Goal: Task Accomplishment & Management: Complete application form

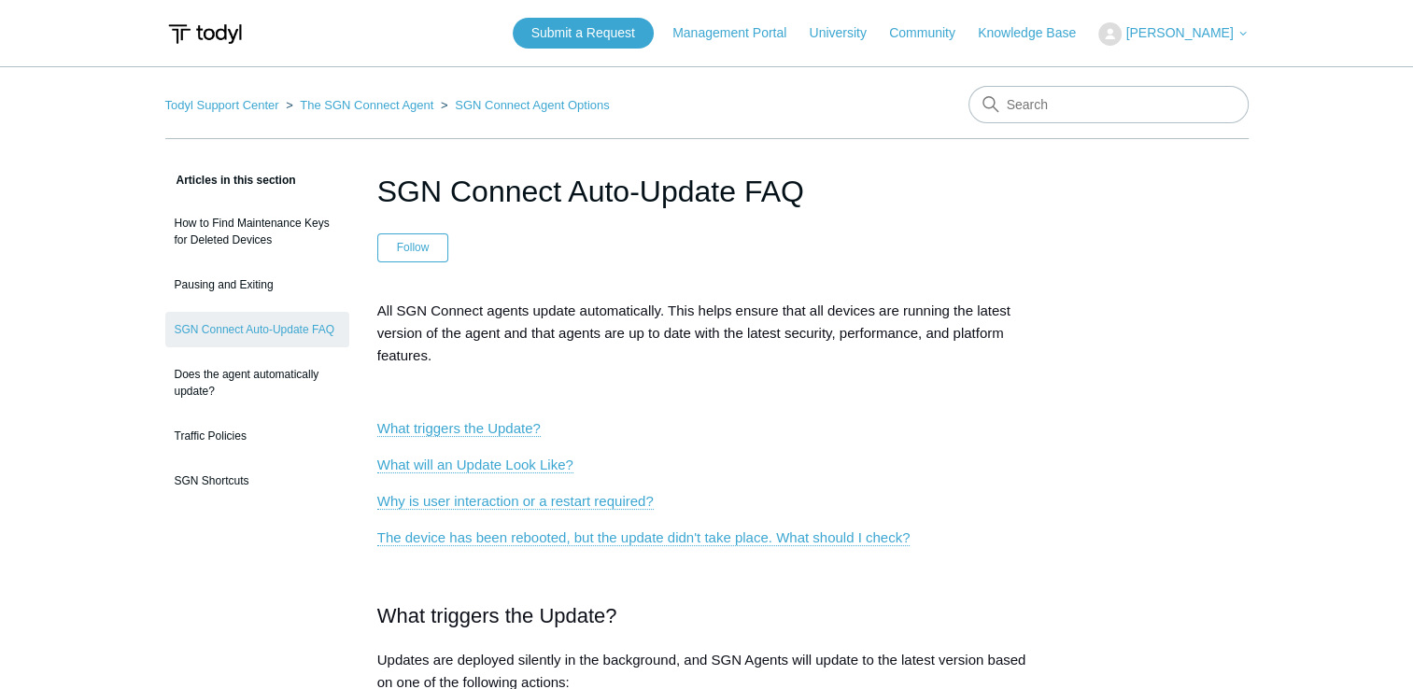
click at [672, 357] on p "All SGN Connect agents update automatically. This helps ensure that all devices…" at bounding box center [707, 333] width 660 height 67
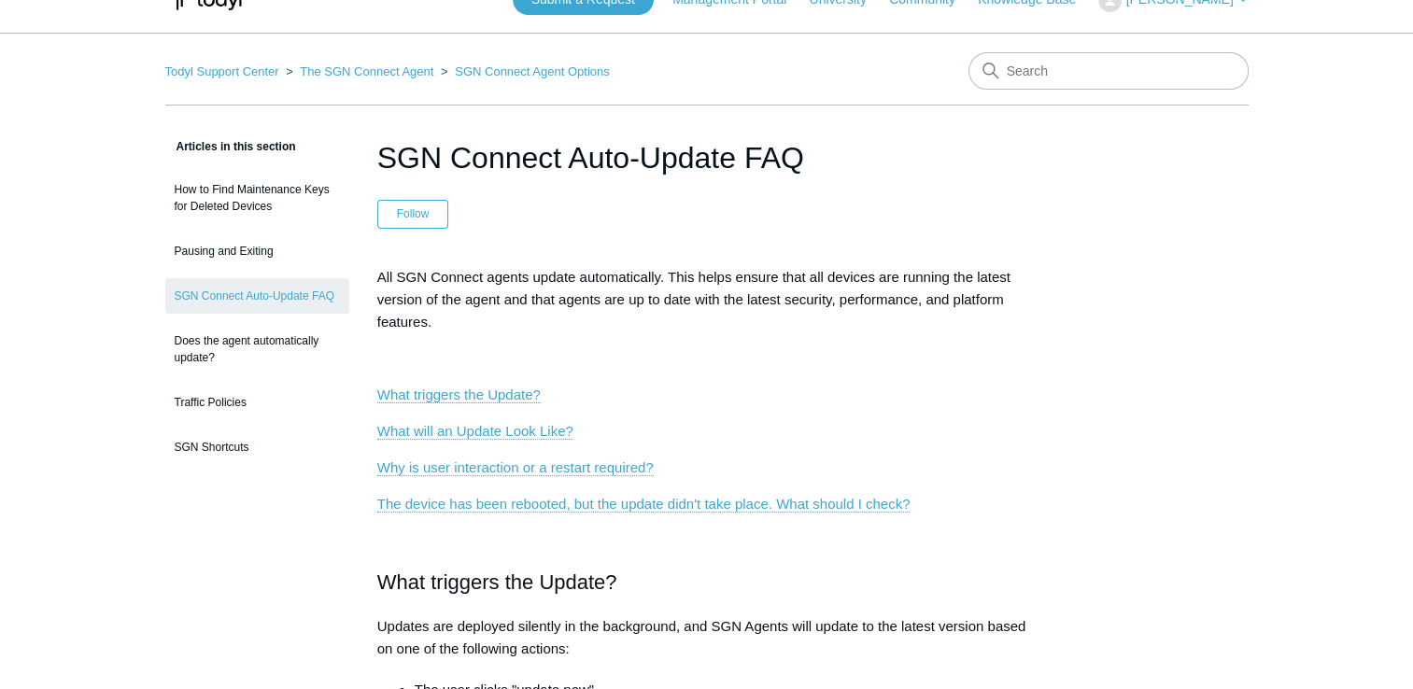
scroll to position [37, 0]
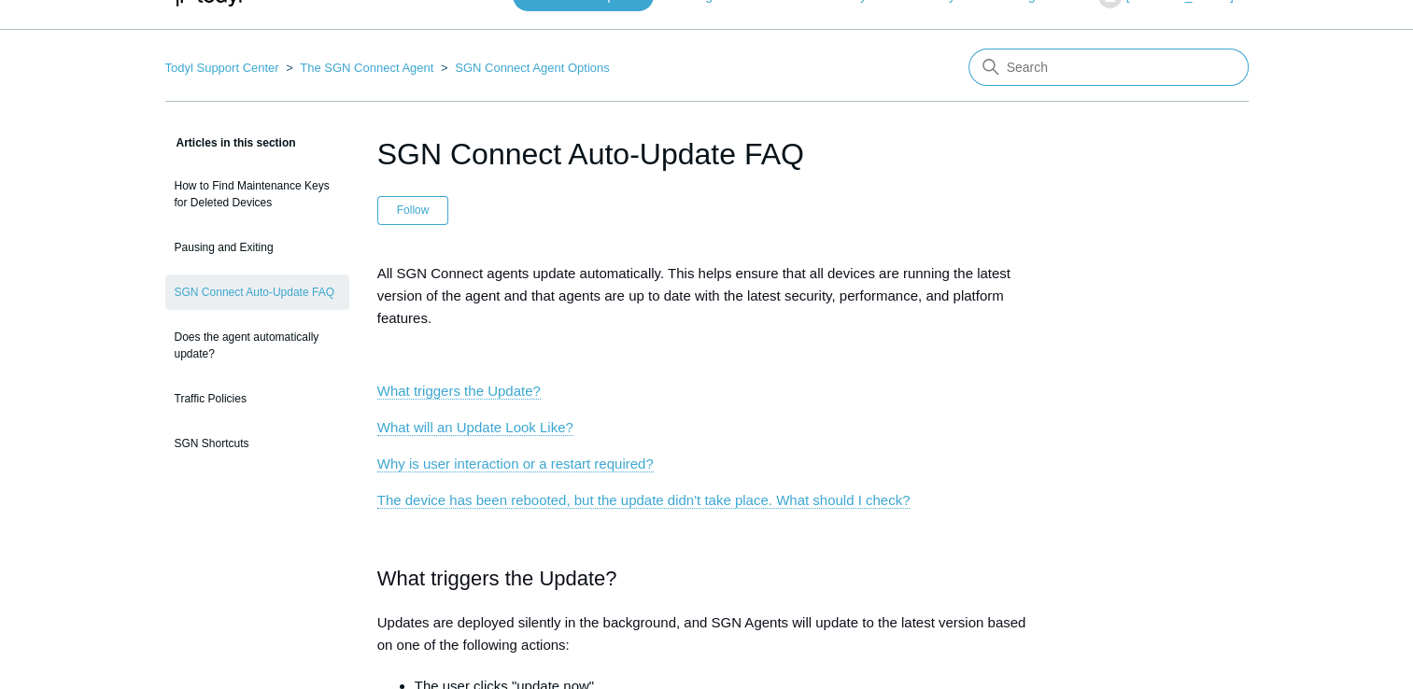
click at [1085, 77] on input "Search" at bounding box center [1109, 67] width 280 height 37
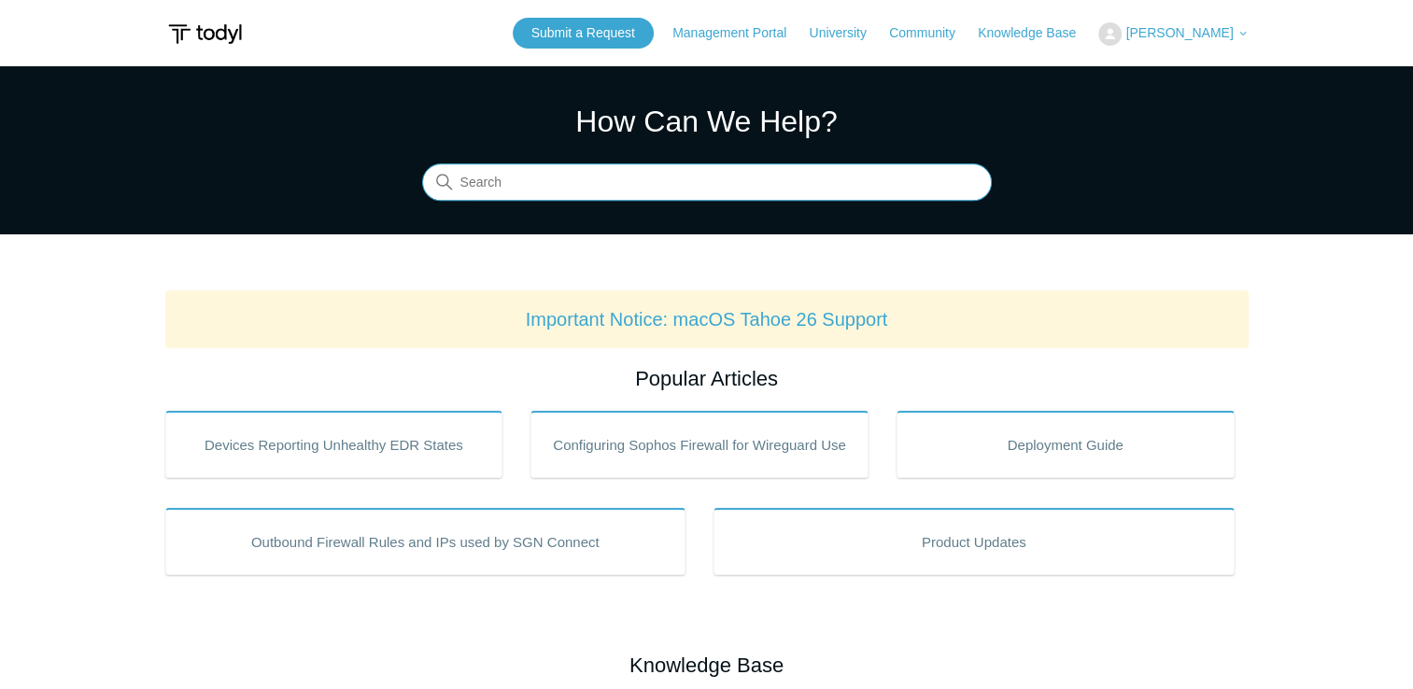
click at [586, 181] on input "Search" at bounding box center [707, 182] width 570 height 37
click at [608, 173] on input "sgn connect not" at bounding box center [707, 182] width 570 height 37
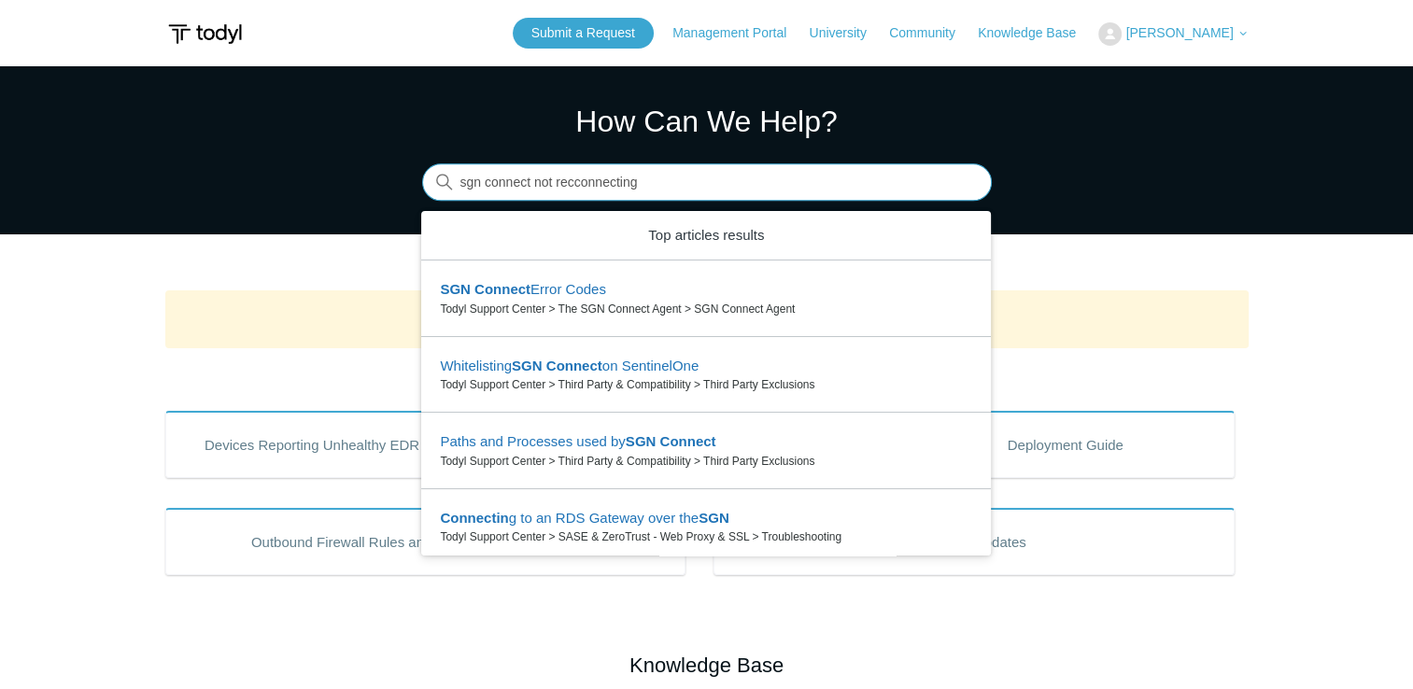
type input "sgn connect not recconnecting"
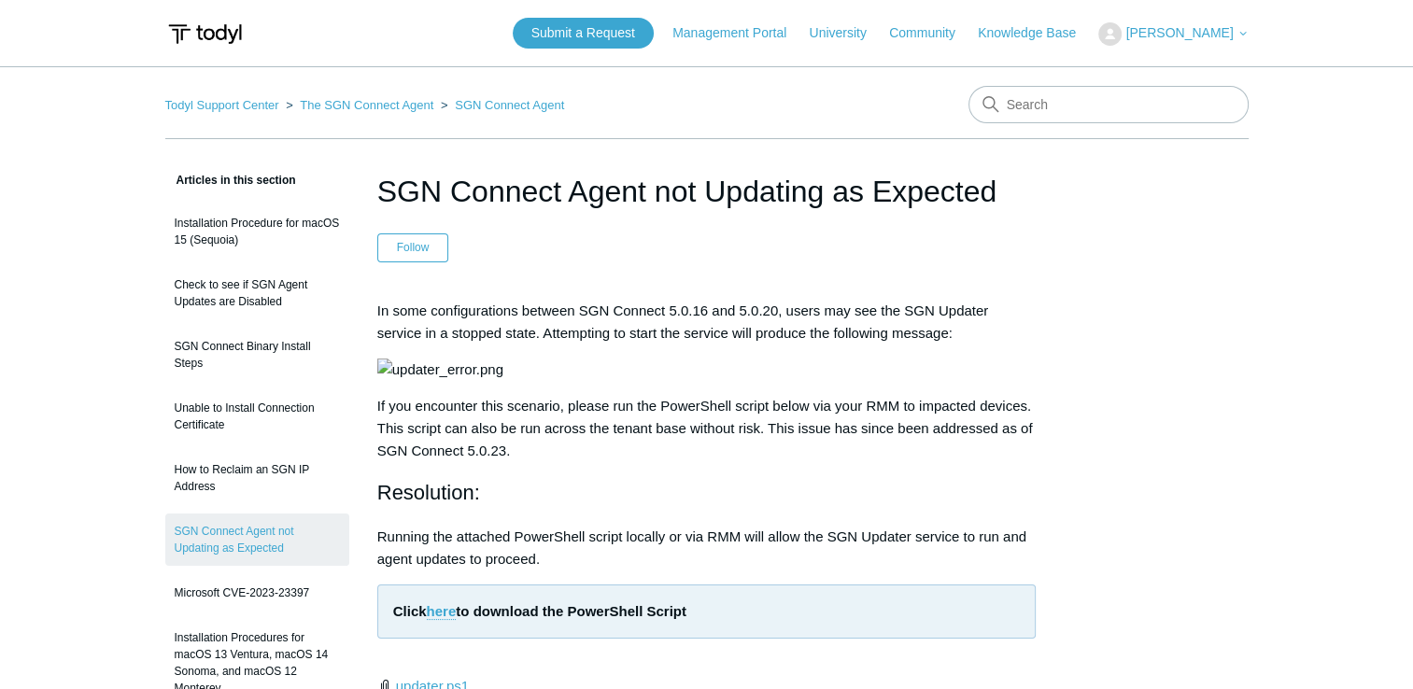
click at [894, 381] on p at bounding box center [707, 370] width 660 height 22
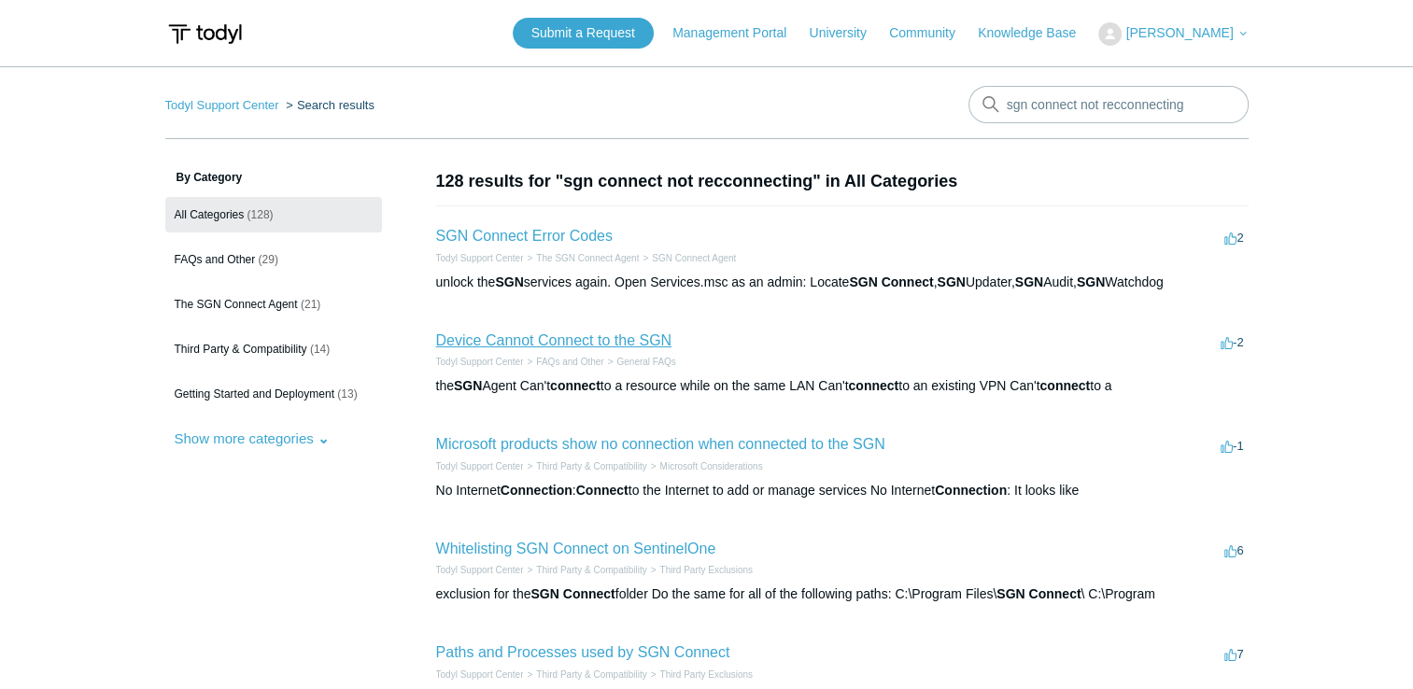
click at [623, 336] on link "Device Cannot Connect to the SGN" at bounding box center [554, 341] width 236 height 16
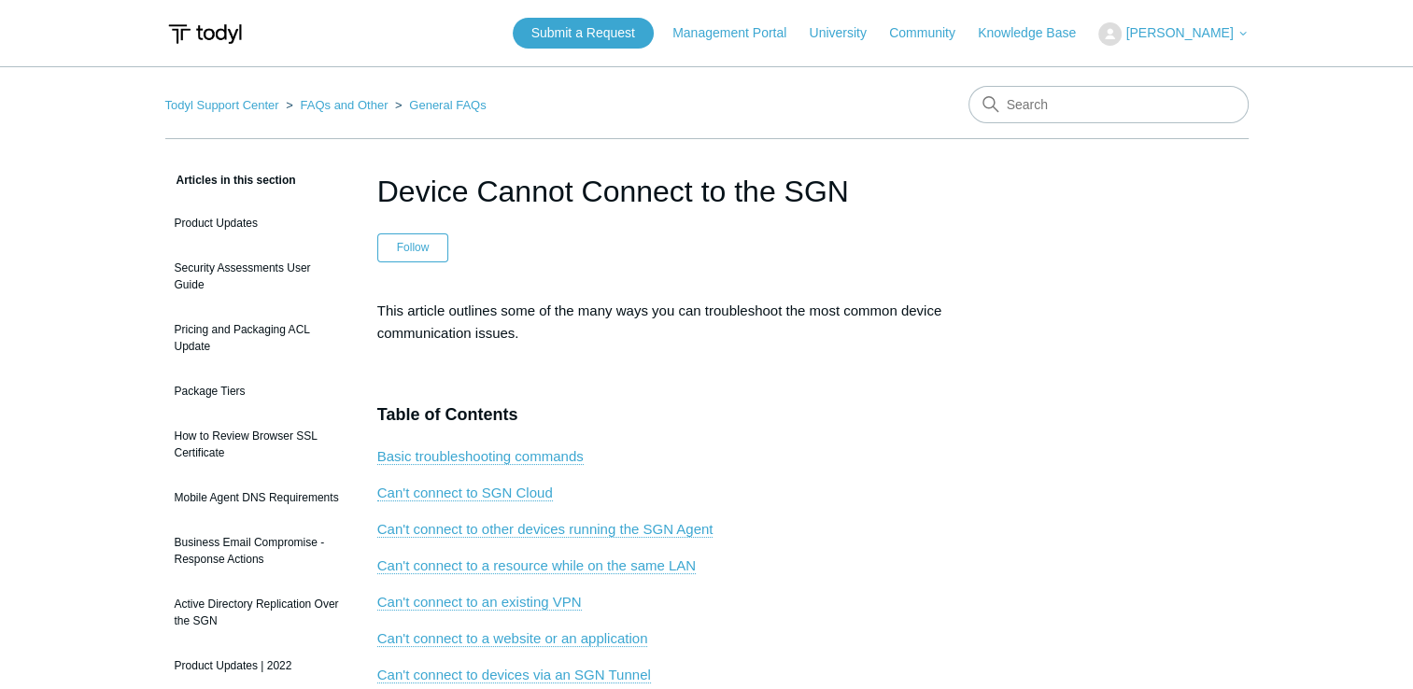
click at [547, 364] on h3 at bounding box center [707, 372] width 660 height 27
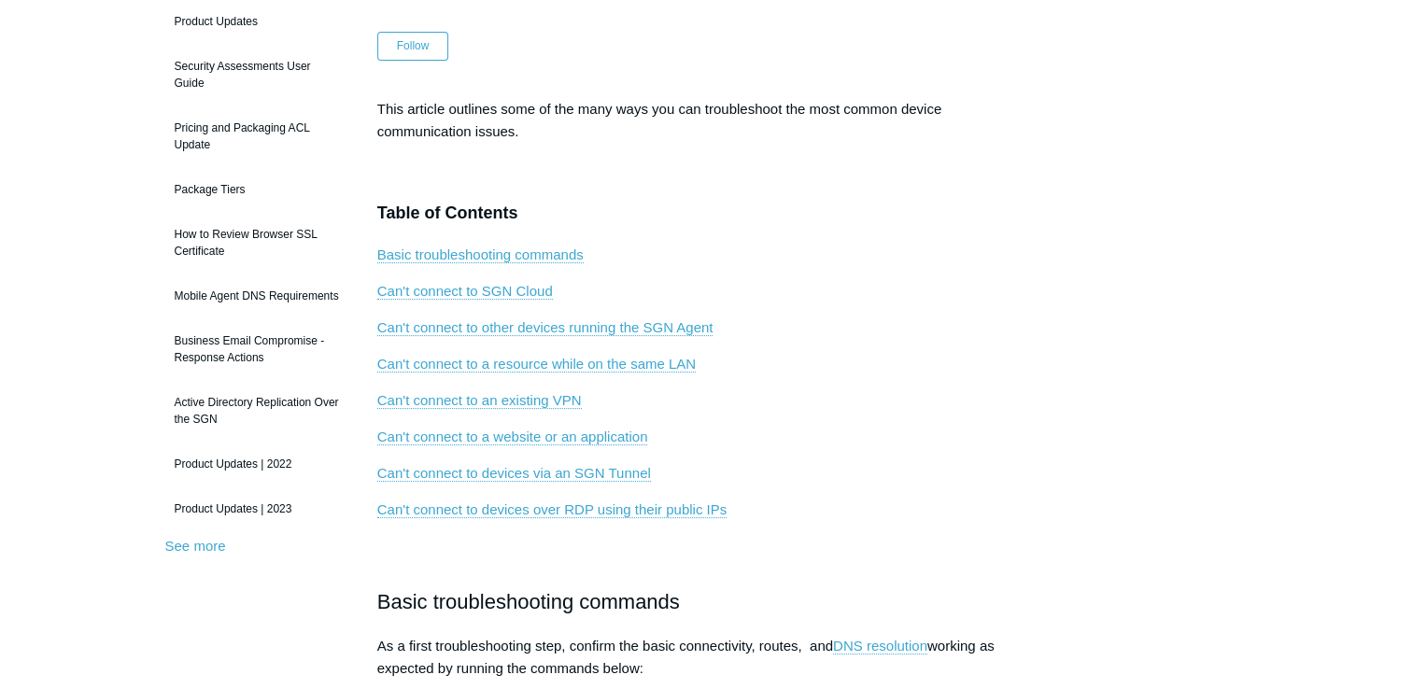
scroll to position [206, 0]
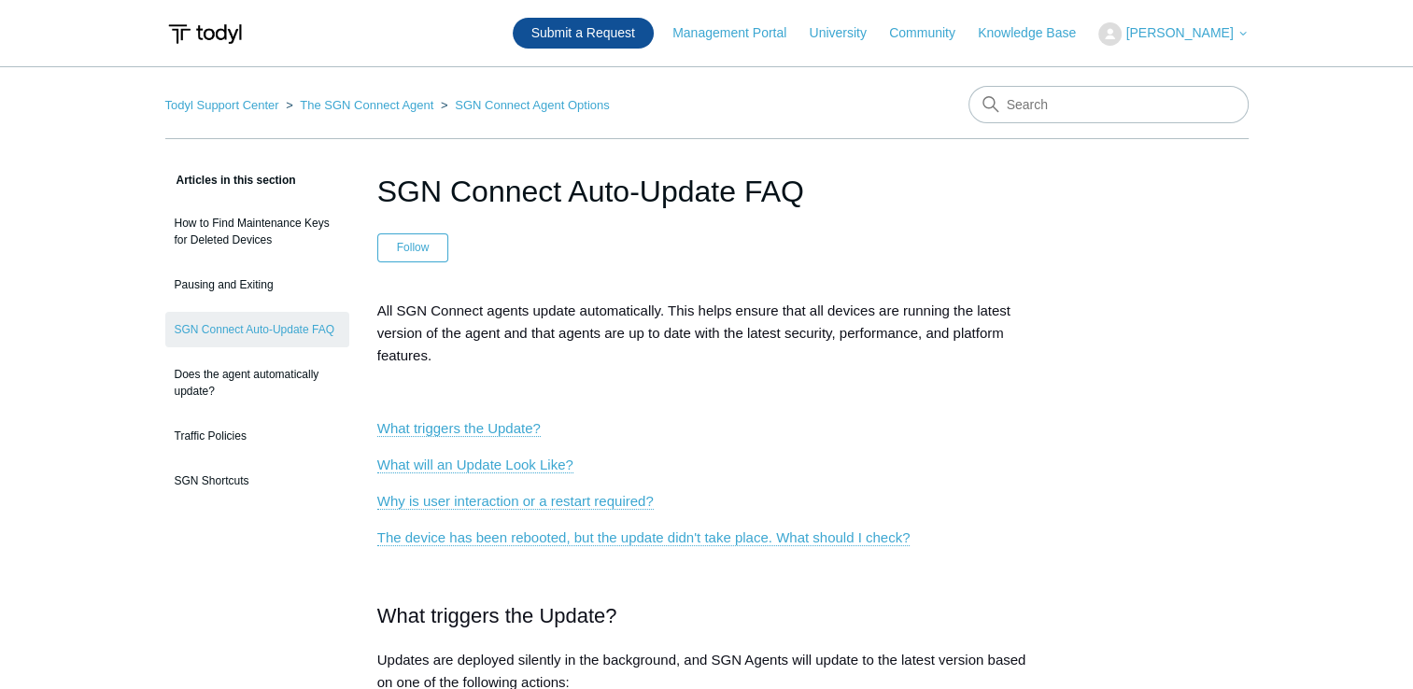
click at [609, 33] on link "Submit a Request" at bounding box center [583, 33] width 141 height 31
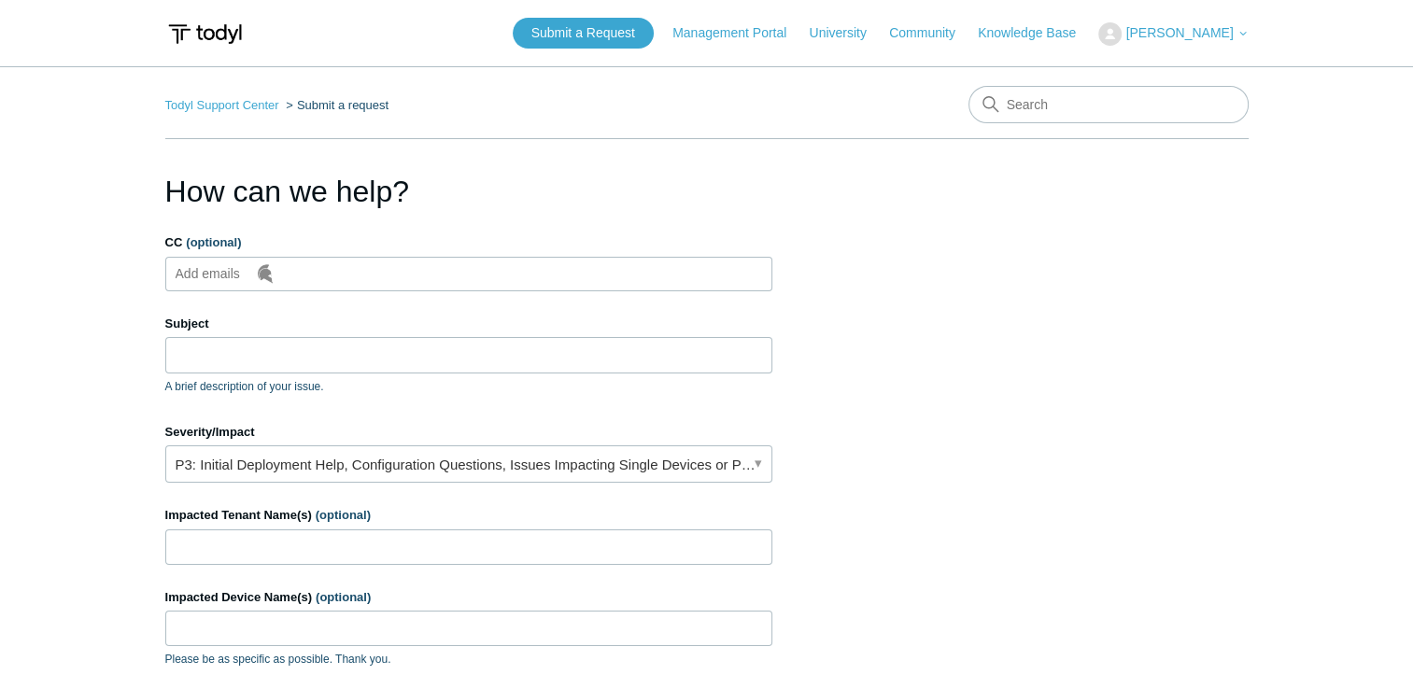
click at [264, 277] on img at bounding box center [265, 273] width 19 height 19
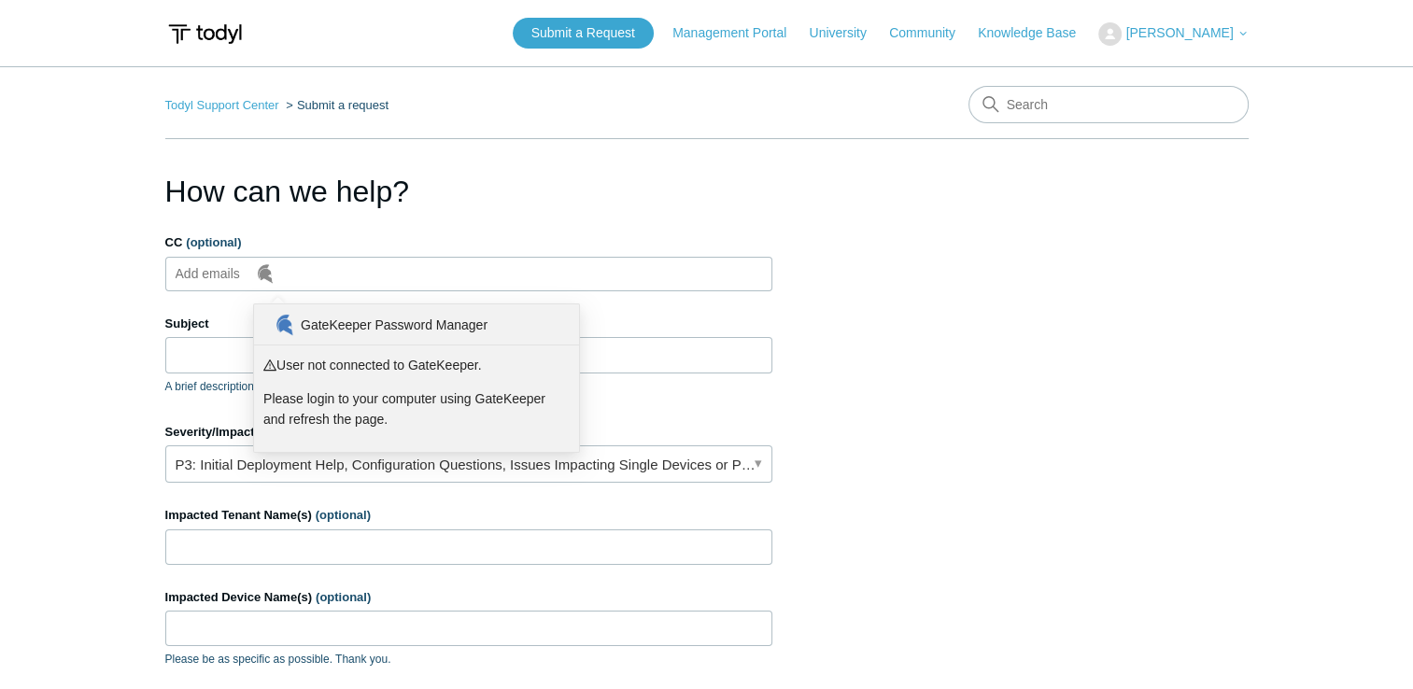
click at [214, 269] on input "CC (optional)" at bounding box center [223, 274] width 111 height 28
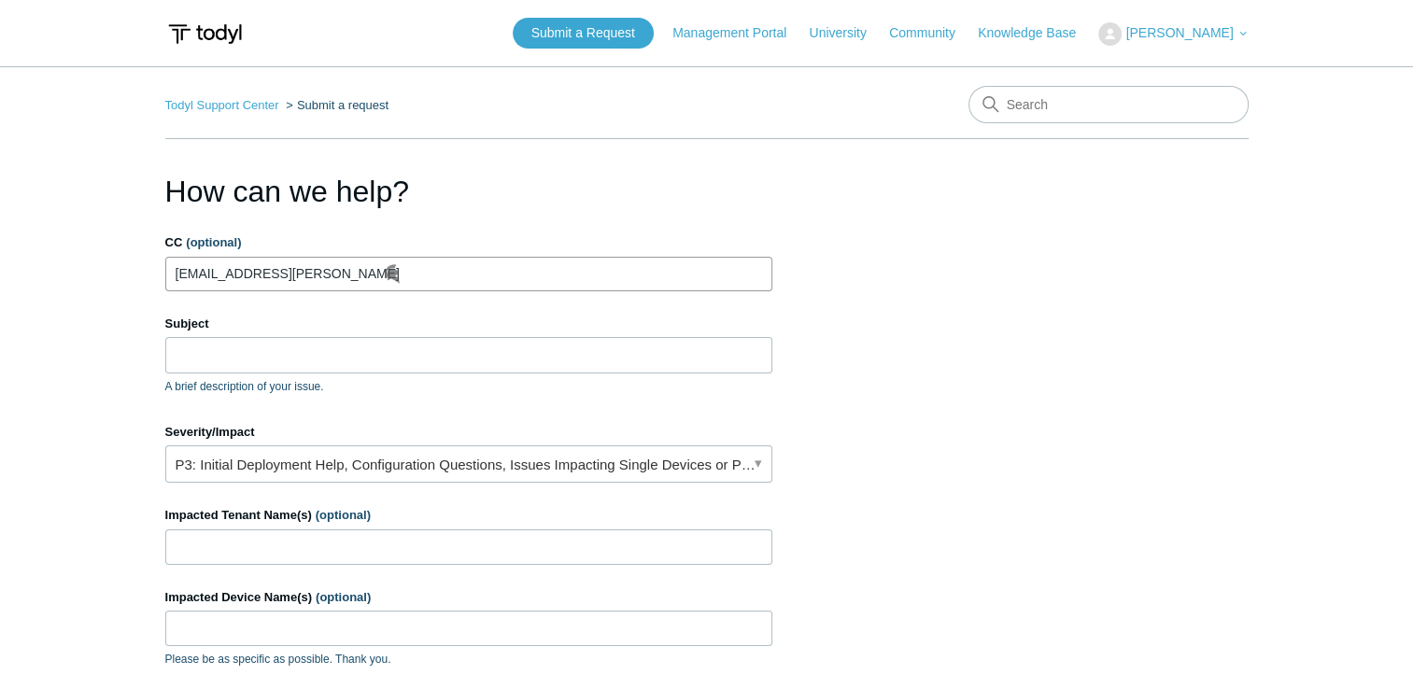
type input "raheem.moore@crew-tech.com"
click at [239, 371] on input "Subject" at bounding box center [468, 354] width 607 height 35
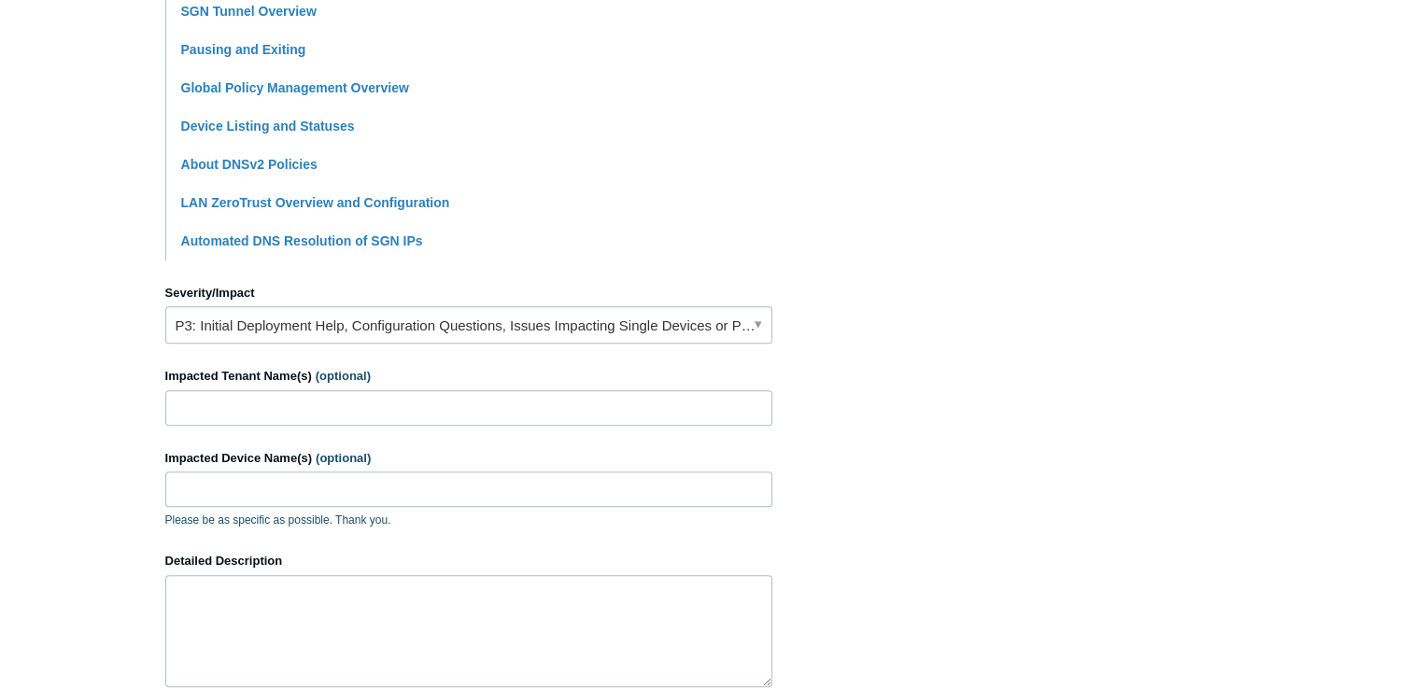
scroll to position [594, 0]
type input "Scans-Server is not reconnecting to SGN and cannot remote into device after pau…"
click at [366, 405] on input "Impacted Tenant Name(s) (optional)" at bounding box center [468, 407] width 607 height 35
type input "S"
type input "Scans-Server"
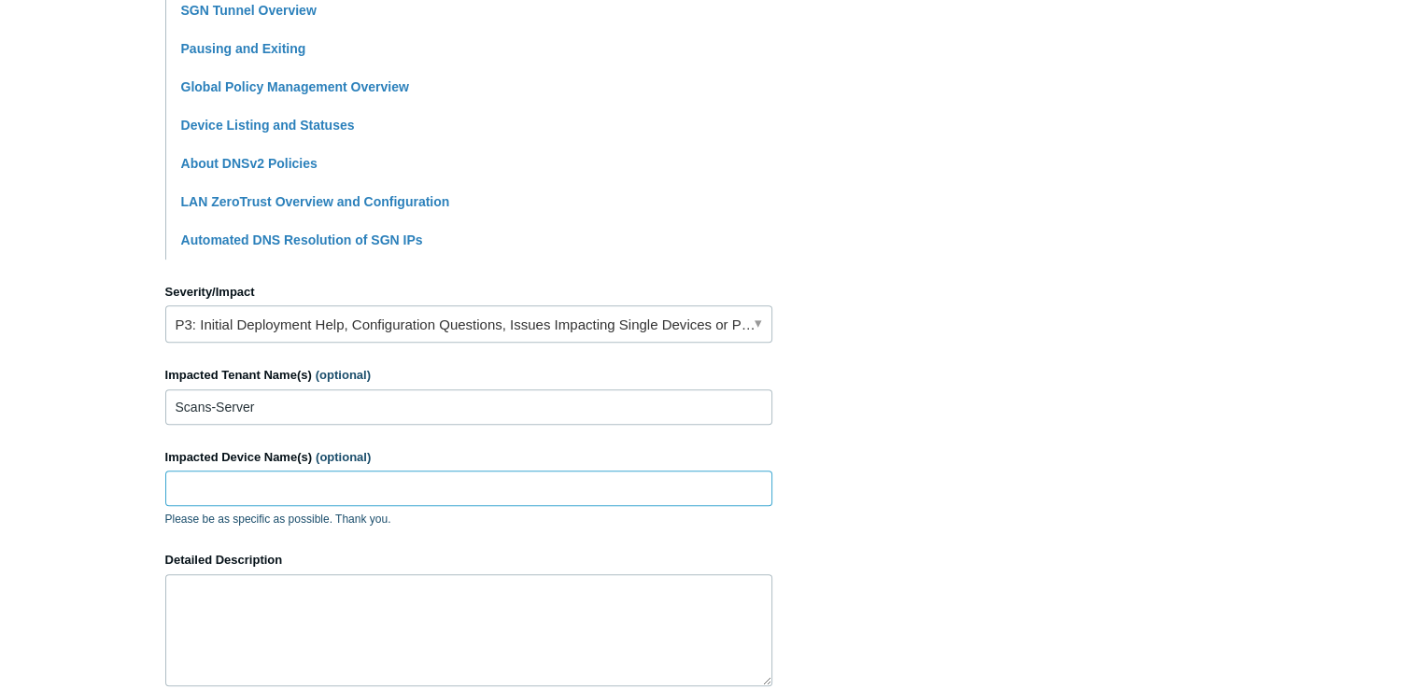
click at [252, 500] on input "Impacted Device Name(s) (optional)" at bounding box center [468, 488] width 607 height 35
type input "NHPFC-24C-LT"
click at [351, 610] on textarea "Detailed Description" at bounding box center [468, 631] width 607 height 112
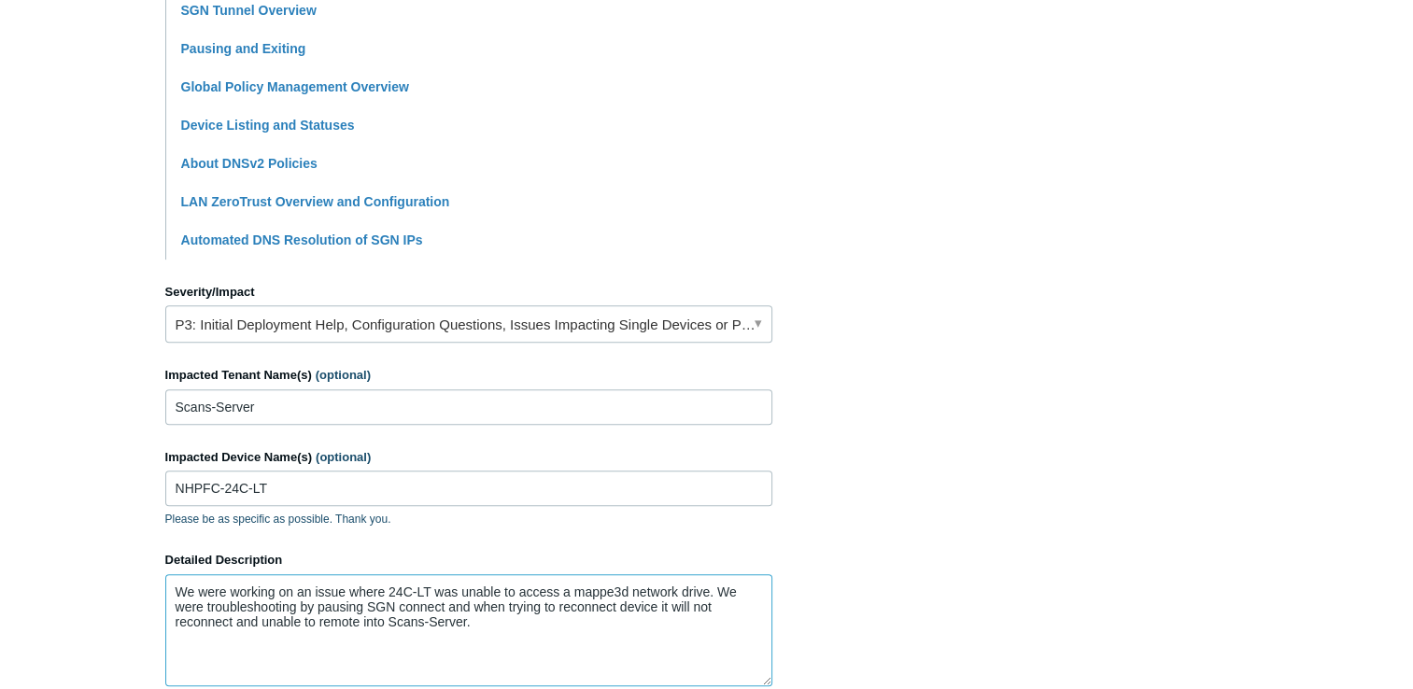
type textarea "We were working on an issue where 24C-LT was unable to access a mappe3d network…"
click at [1147, 473] on section "How can we help? CC (optional) raheem.moore@crew-tech.com Subject Scans-Server …" at bounding box center [707, 221] width 1084 height 1292
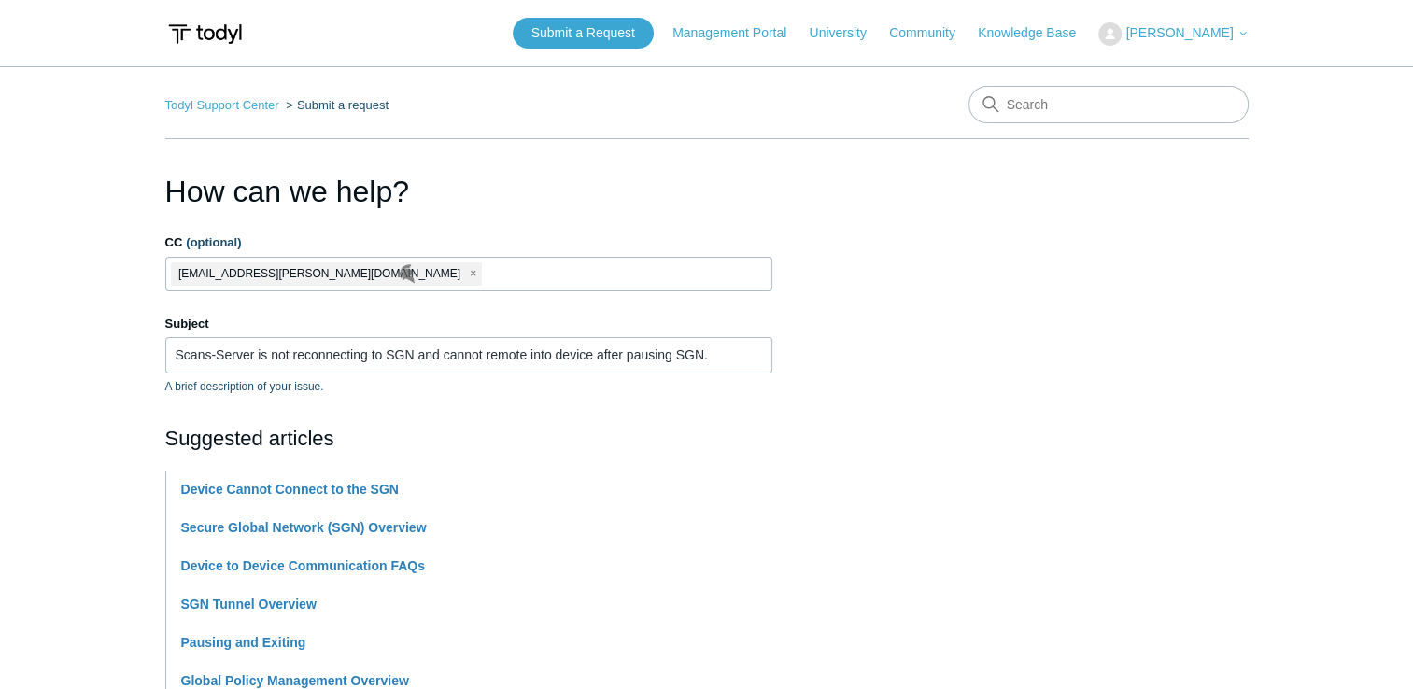
scroll to position [180, 0]
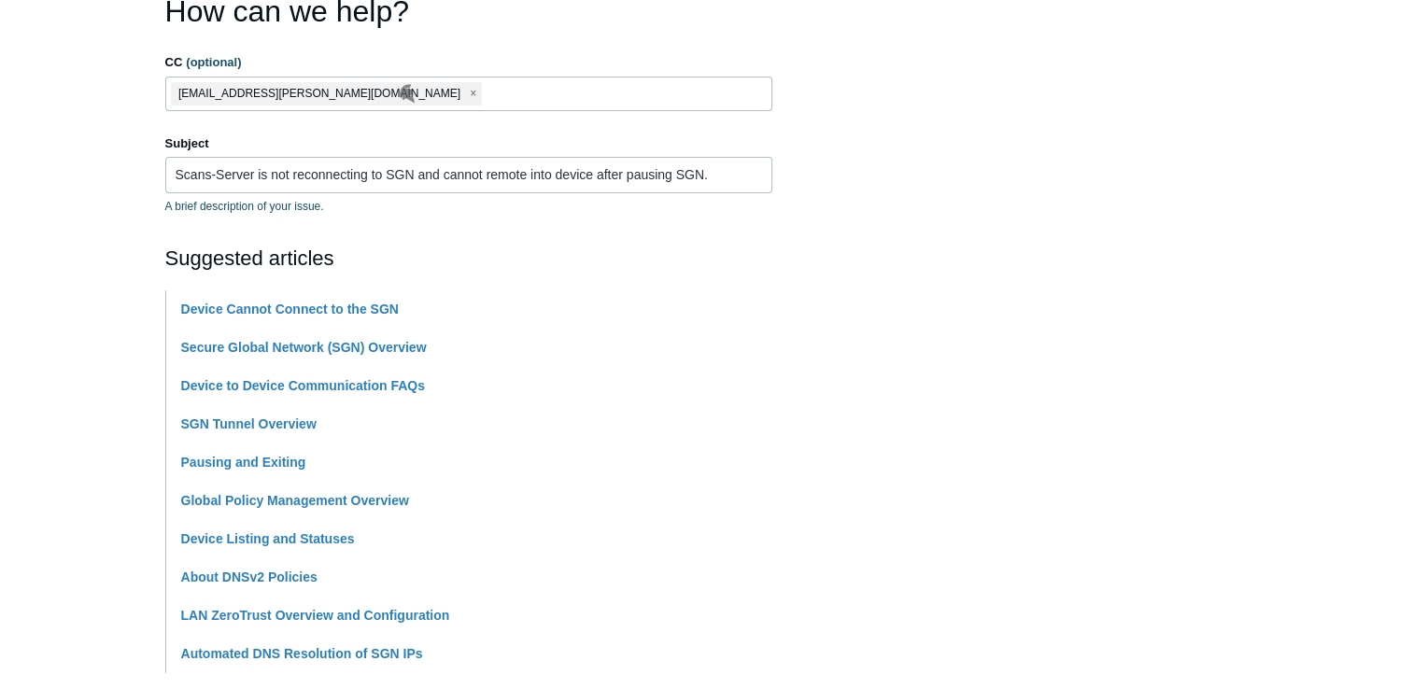
click at [485, 95] on input "CC (optional)" at bounding box center [508, 93] width 47 height 28
type input "g"
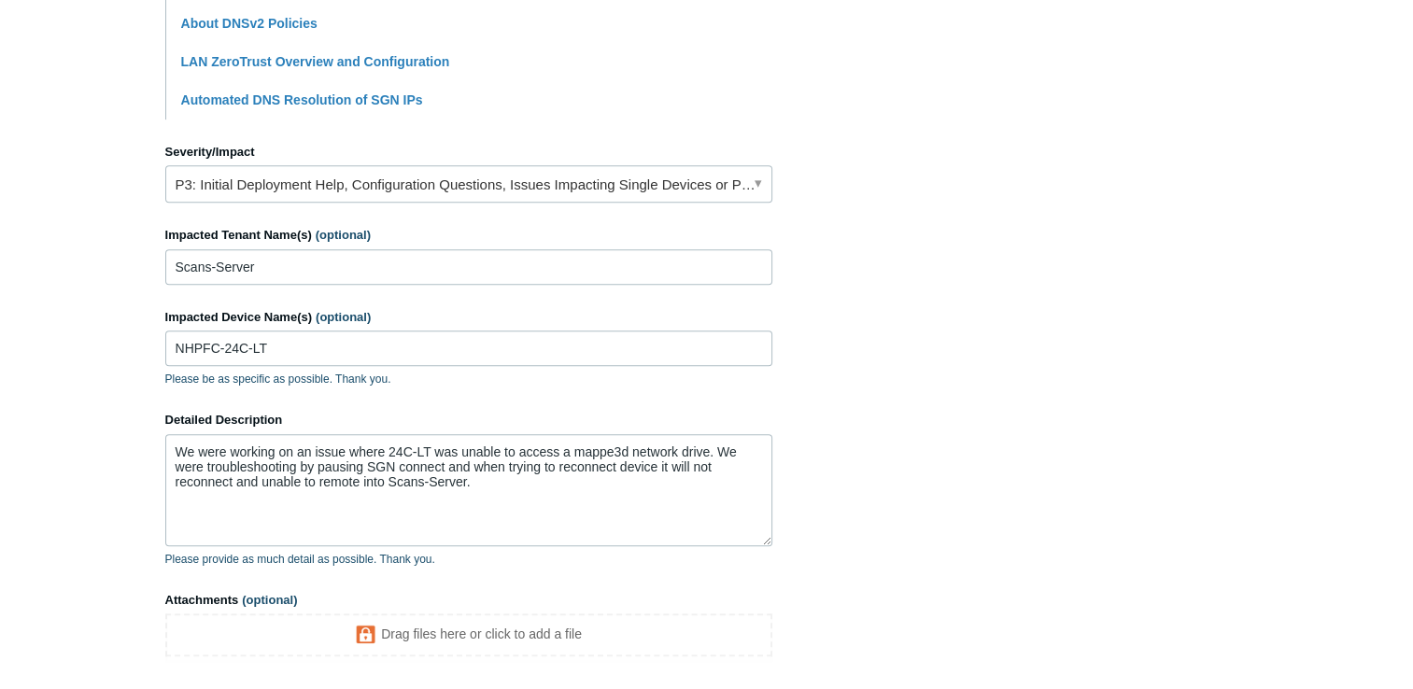
scroll to position [899, 0]
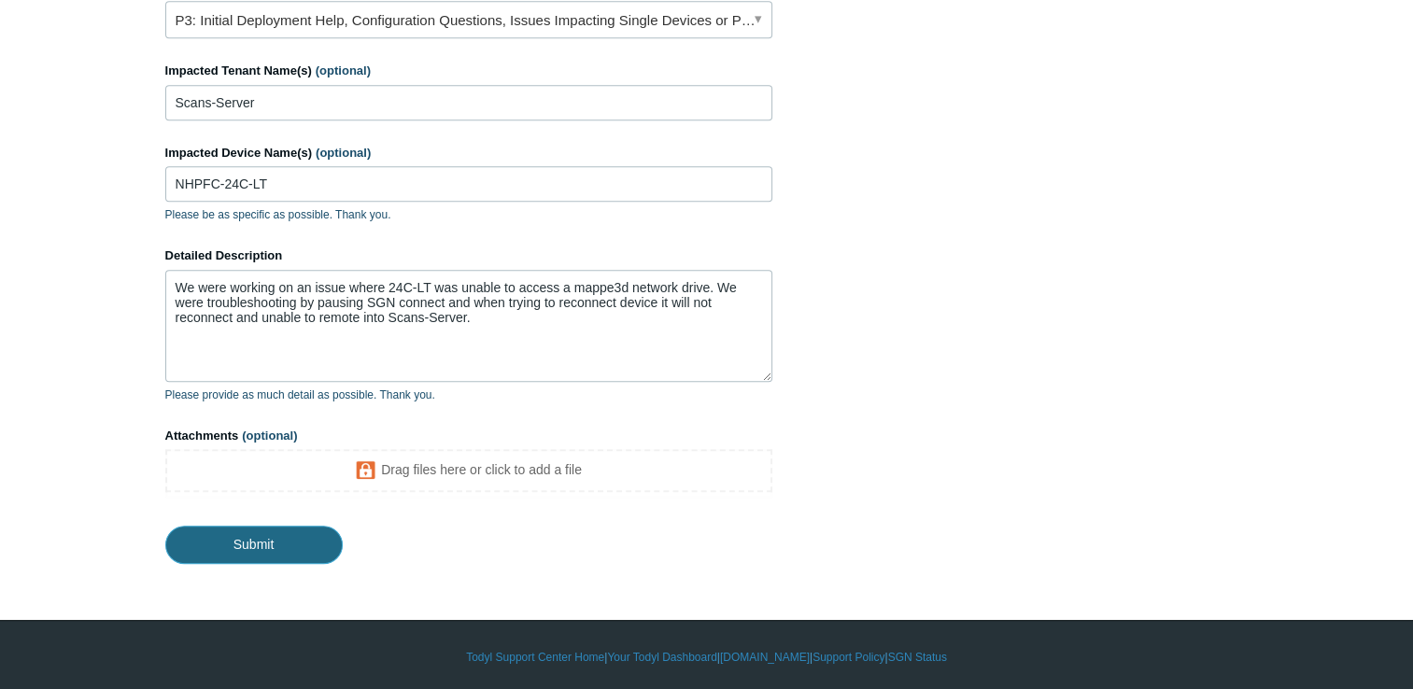
click at [248, 547] on input "Submit" at bounding box center [253, 544] width 177 height 37
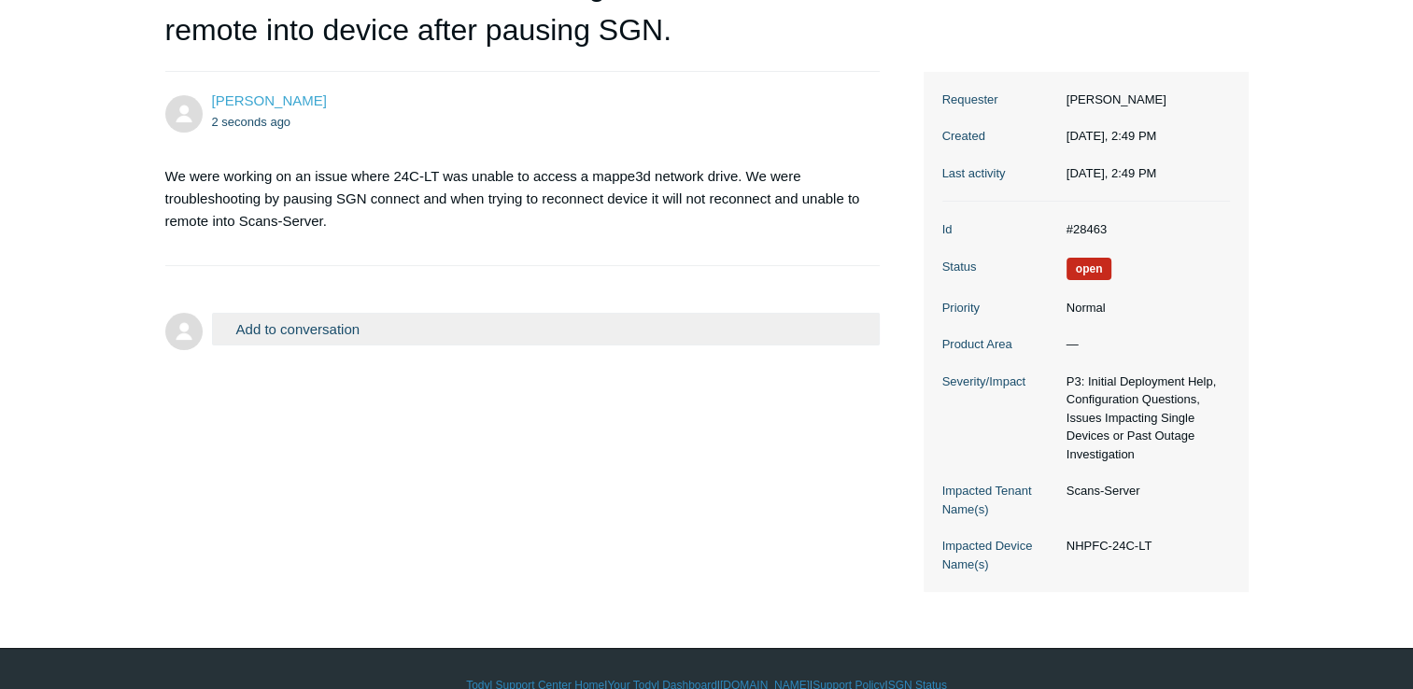
scroll to position [245, 0]
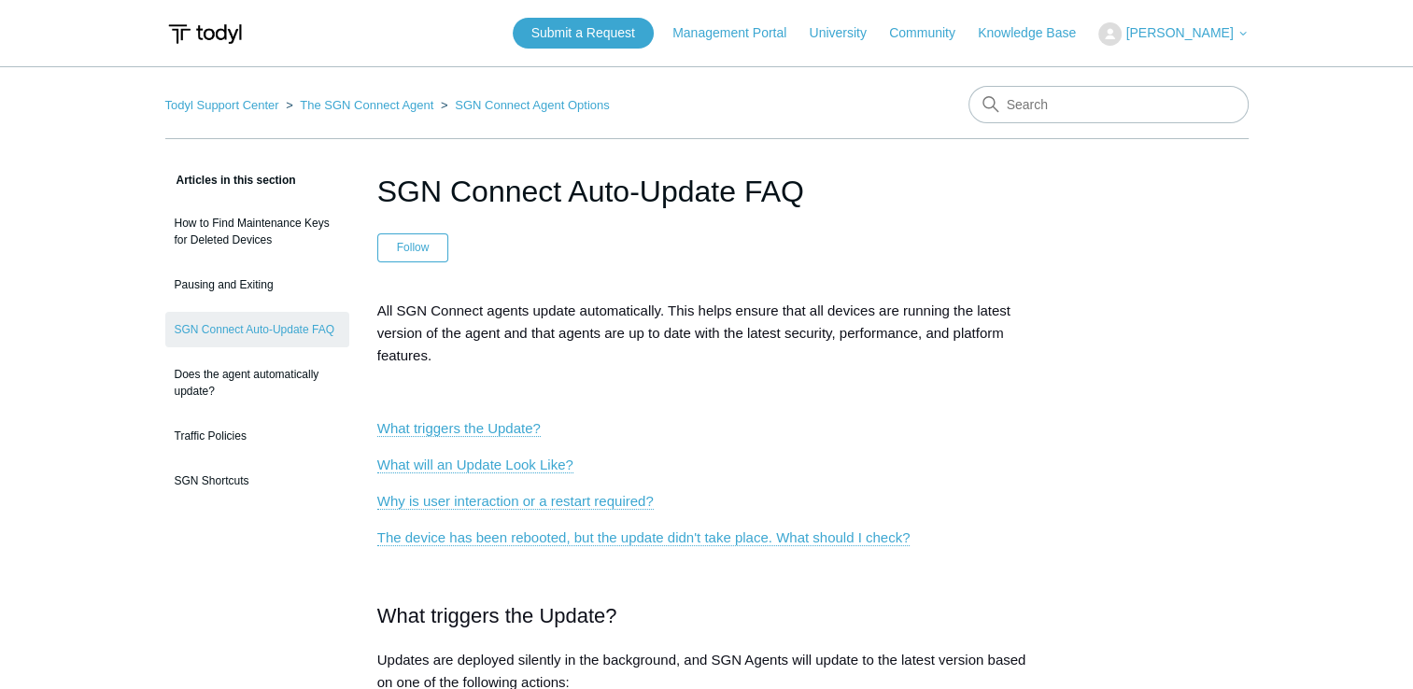
click at [897, 394] on p at bounding box center [707, 392] width 660 height 22
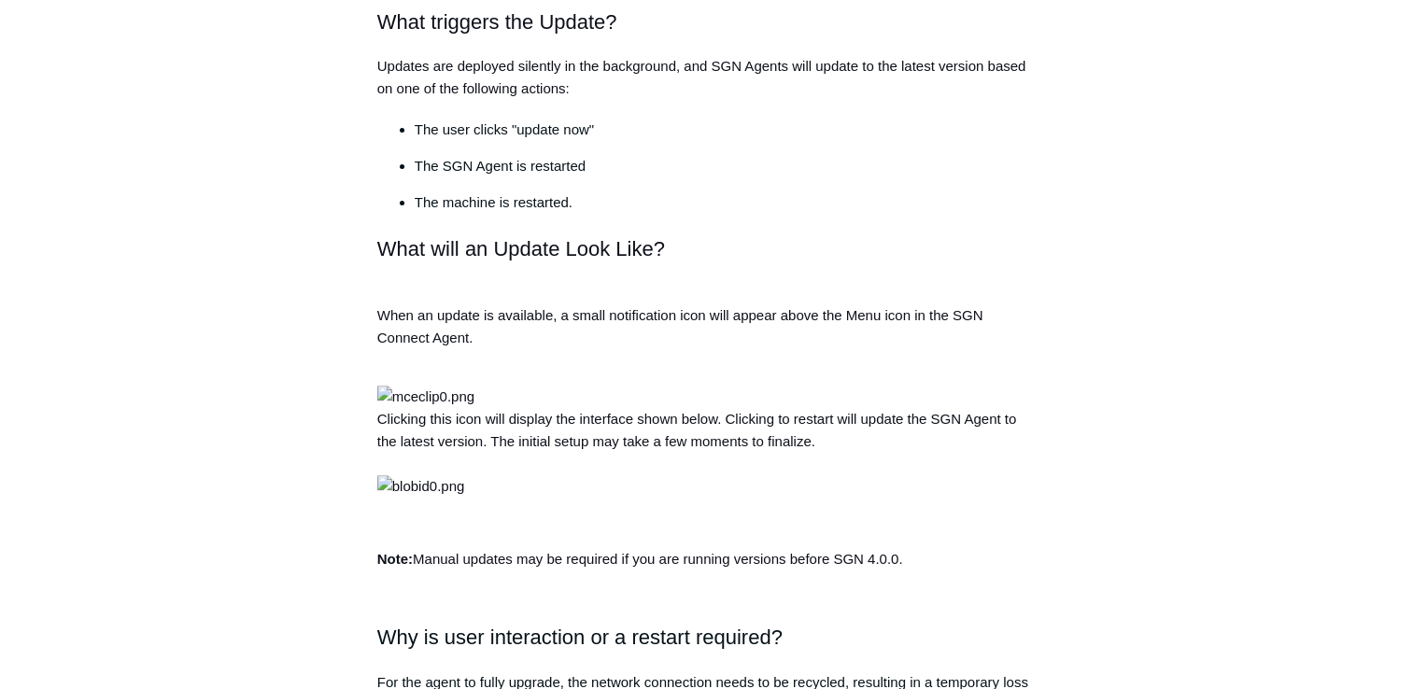
scroll to position [598, 0]
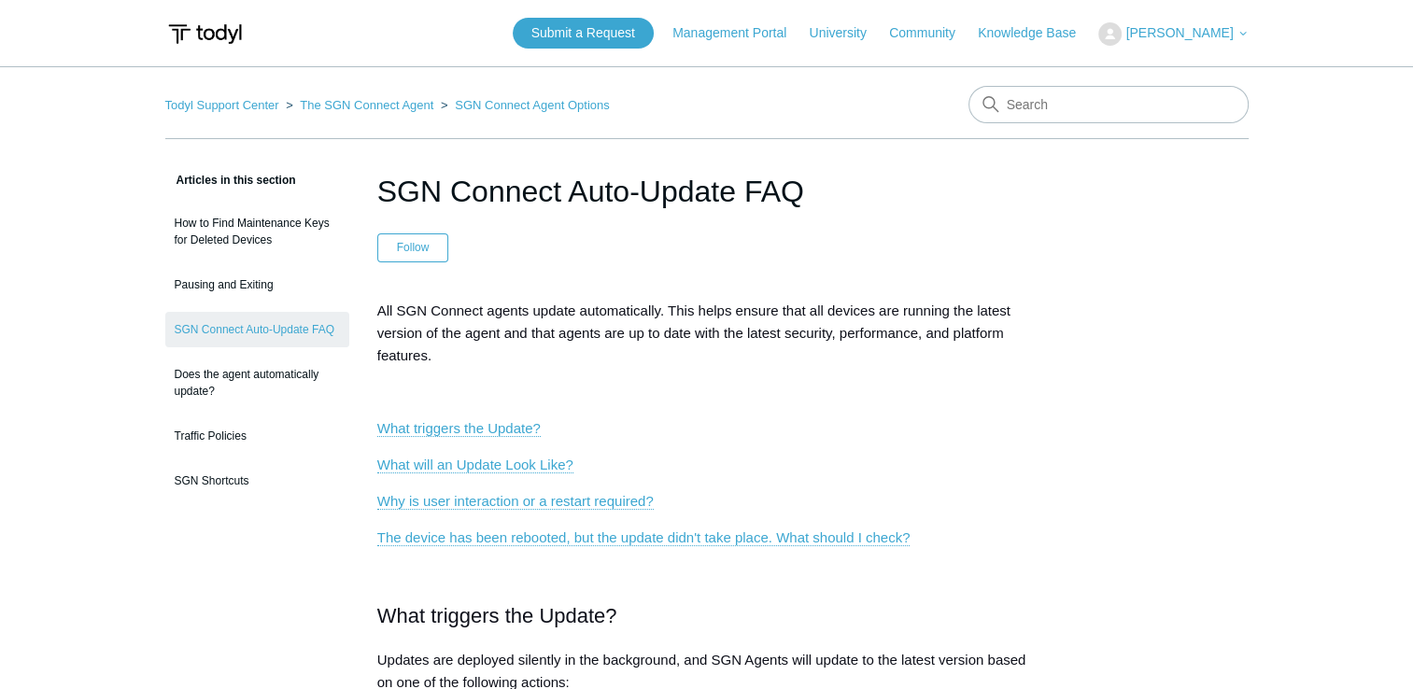
click at [990, 256] on header "SGN Connect Auto-Update FAQ Follow Not yet followed by anyone" at bounding box center [707, 215] width 660 height 93
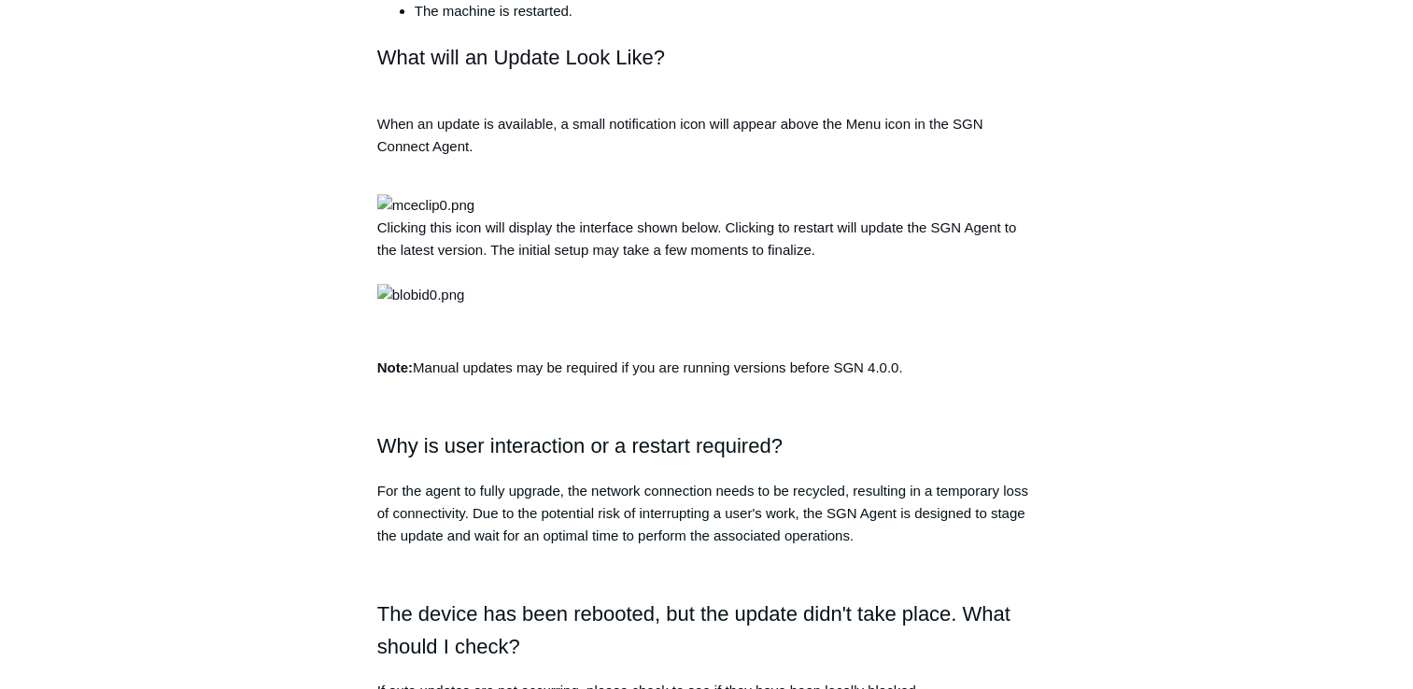
scroll to position [785, 0]
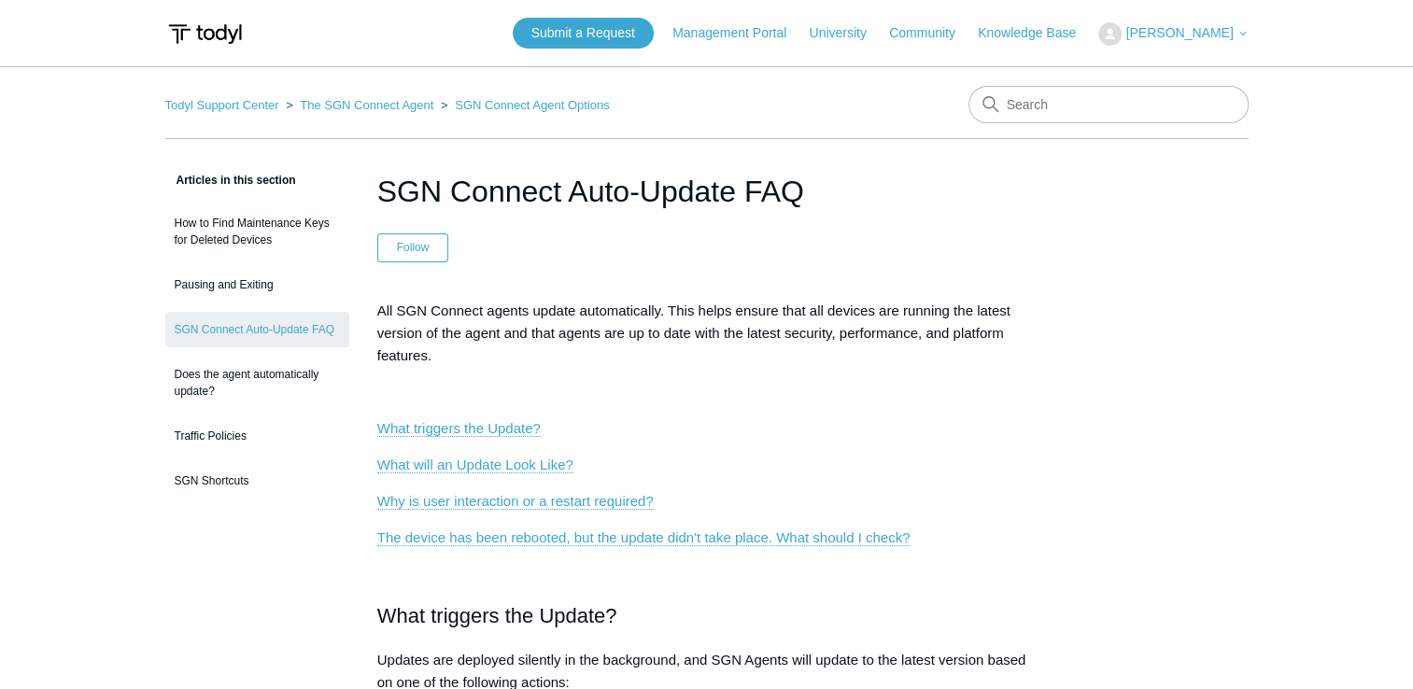
click at [779, 418] on p "What triggers the Update?" at bounding box center [707, 429] width 660 height 22
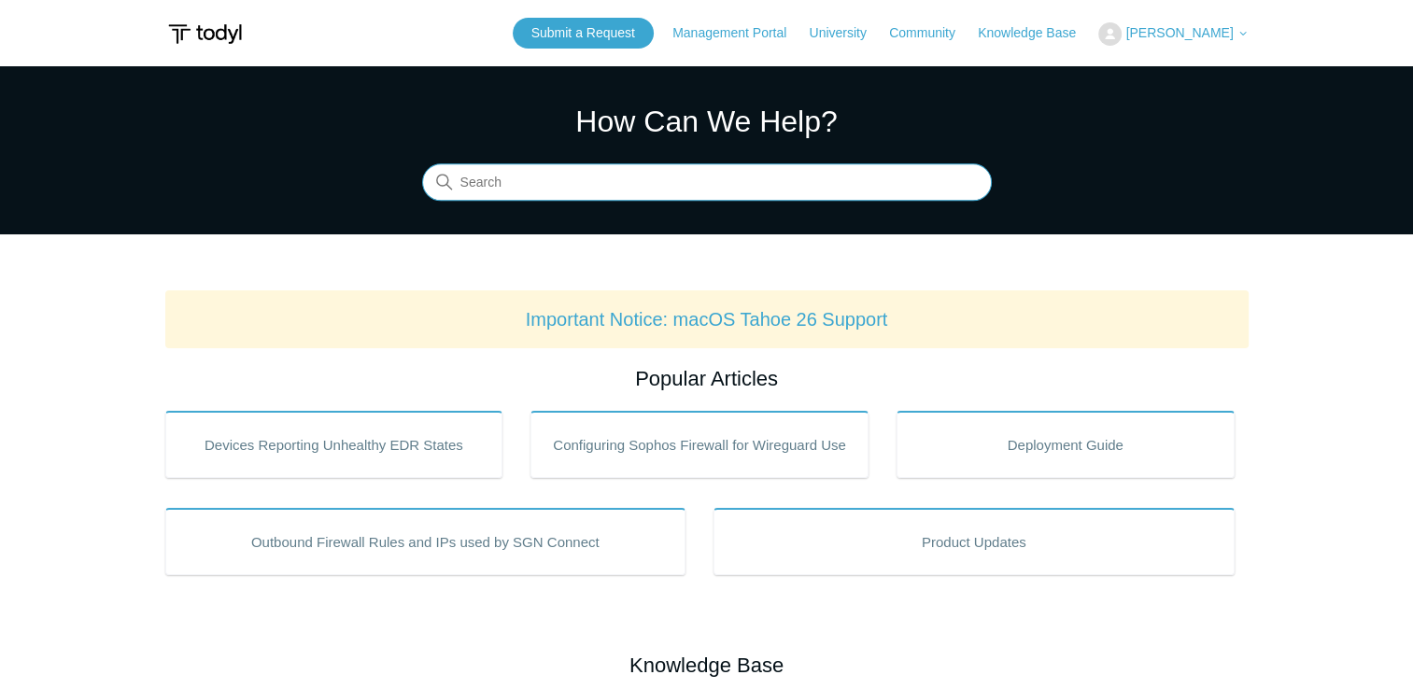
click at [539, 193] on input "Search" at bounding box center [707, 182] width 570 height 37
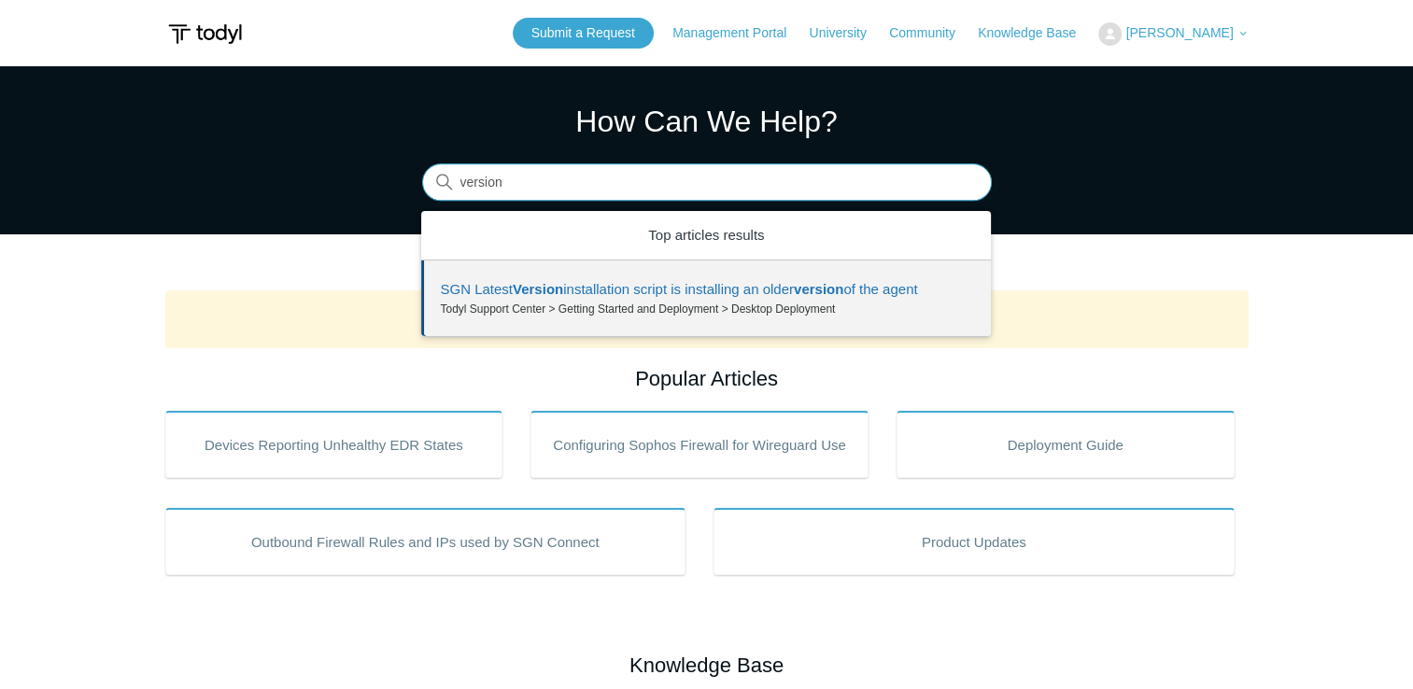
type input "version"
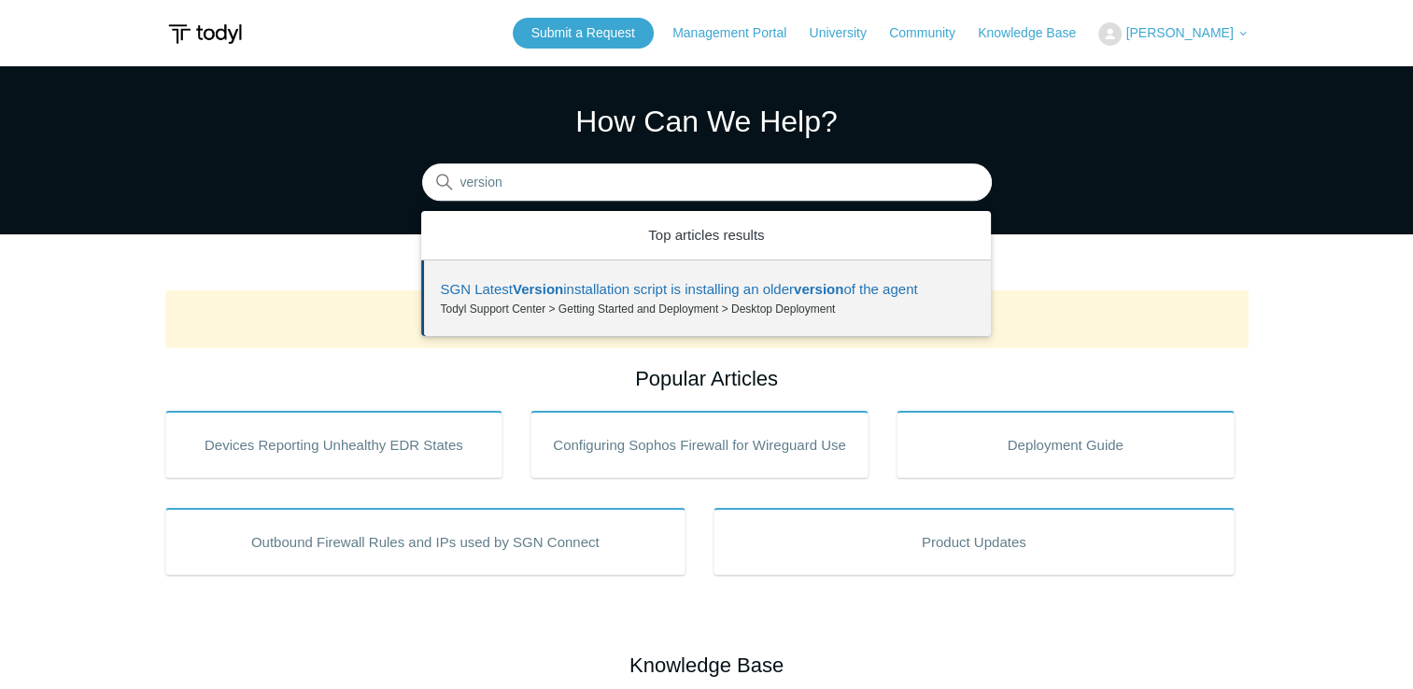
click at [1204, 331] on p "Important Notice: macOS Tahoe 26 Support" at bounding box center [707, 319] width 1054 height 28
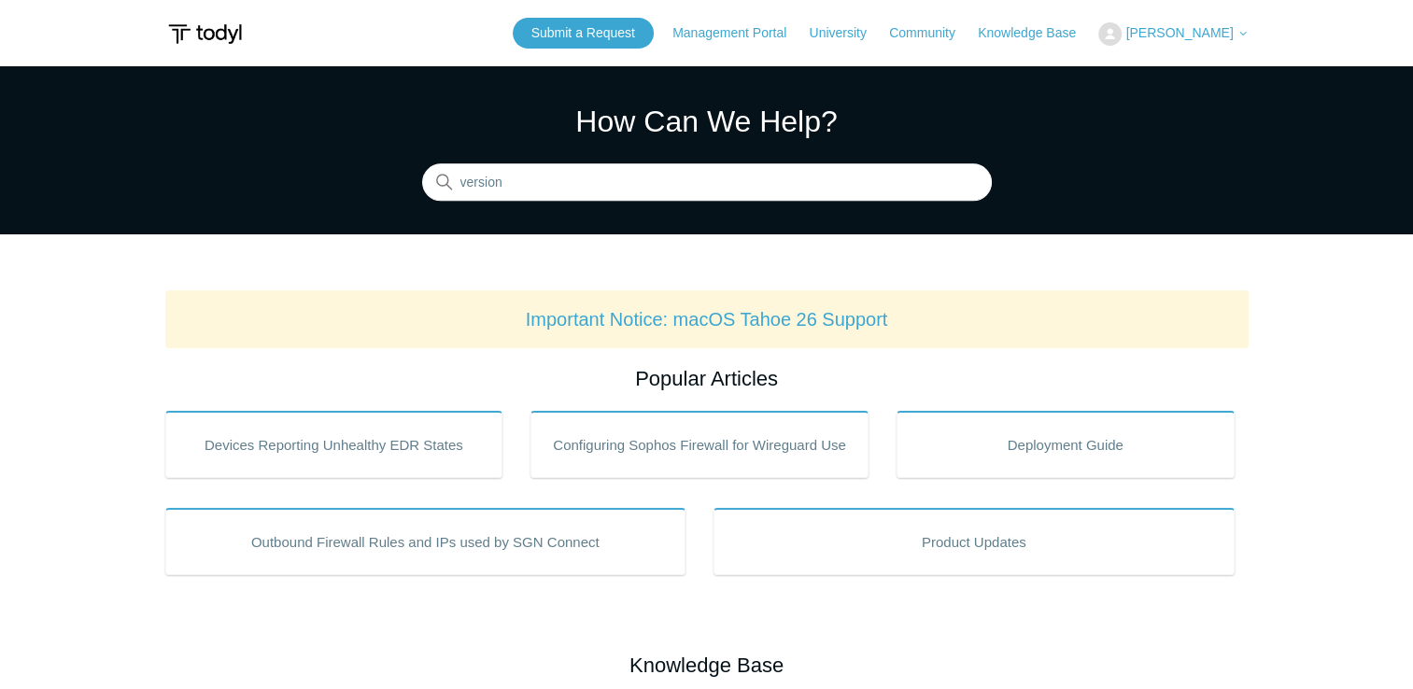
click at [1204, 331] on p "Important Notice: macOS Tahoe 26 Support" at bounding box center [707, 319] width 1054 height 28
